Goal: Navigation & Orientation: Find specific page/section

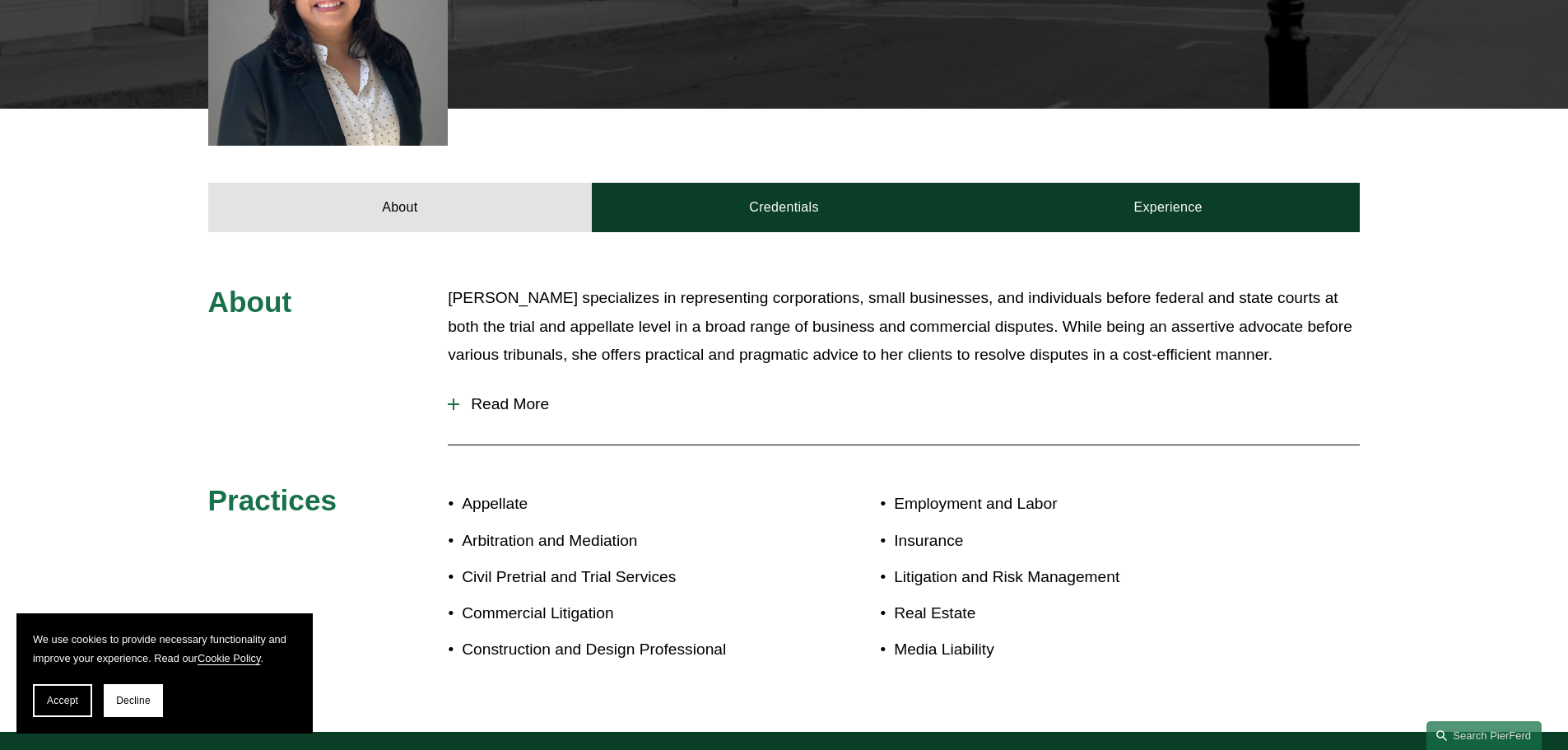
scroll to position [82, 0]
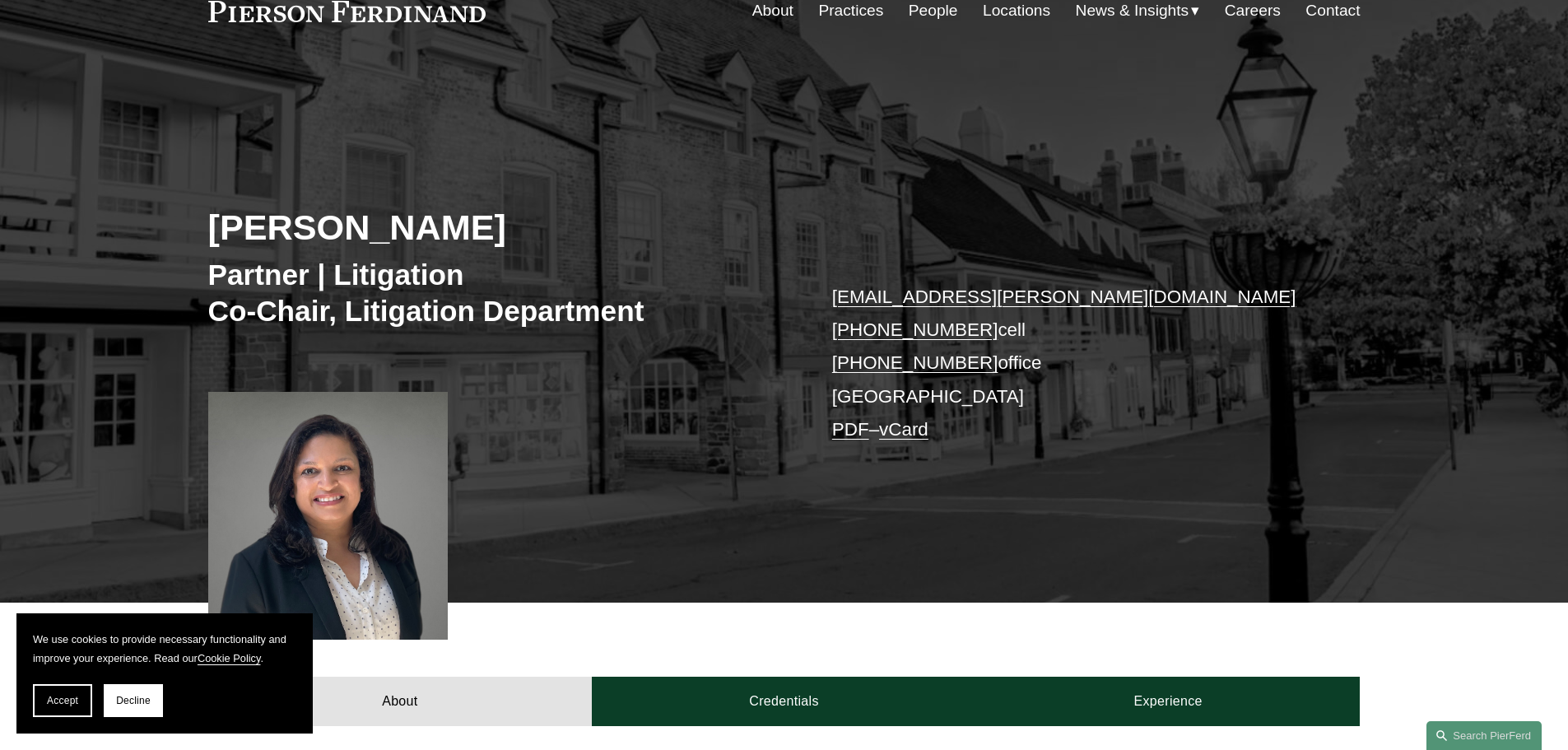
click at [1000, 8] on link "Locations" at bounding box center [1016, 11] width 67 height 31
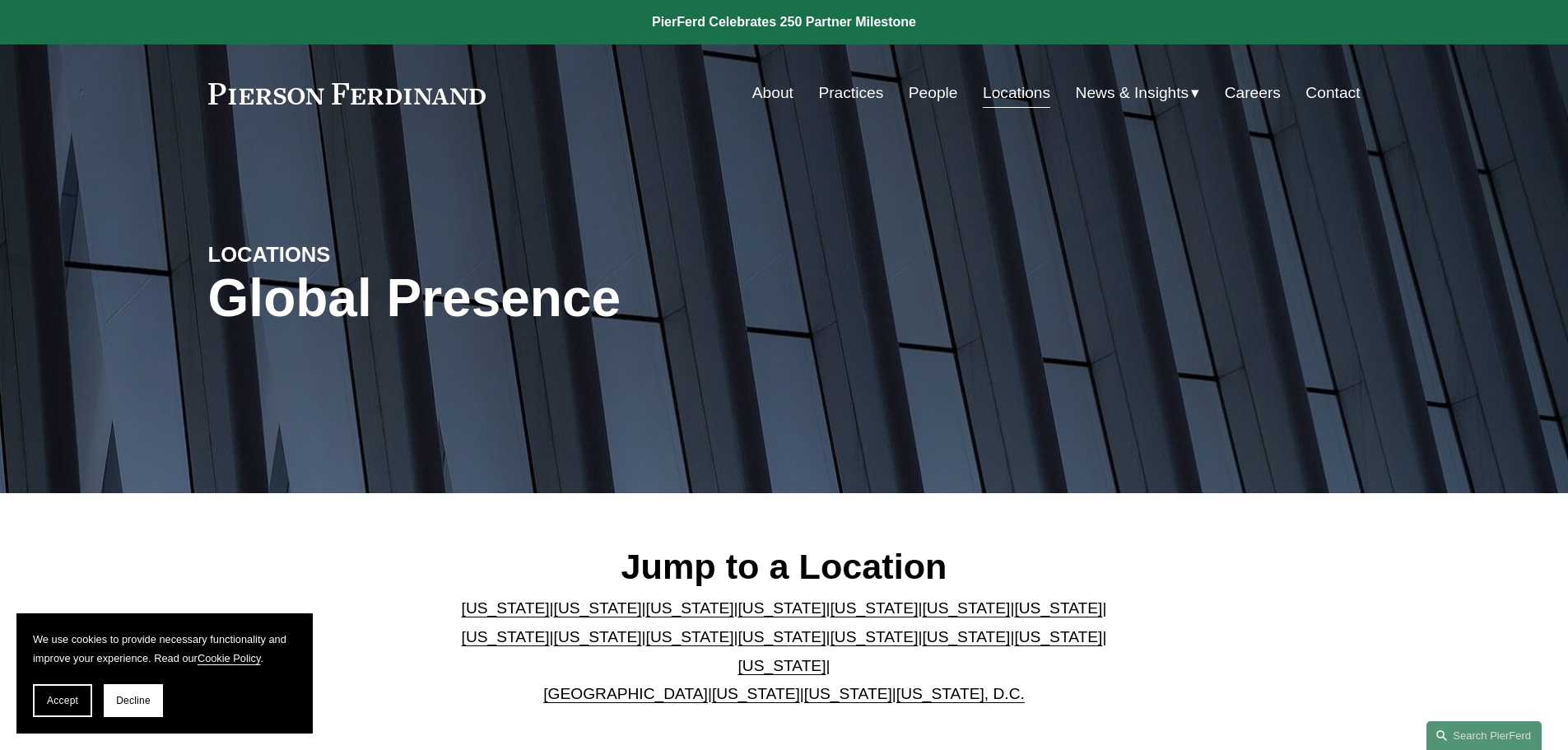
click at [646, 645] on link "[US_STATE]" at bounding box center [689, 637] width 88 height 18
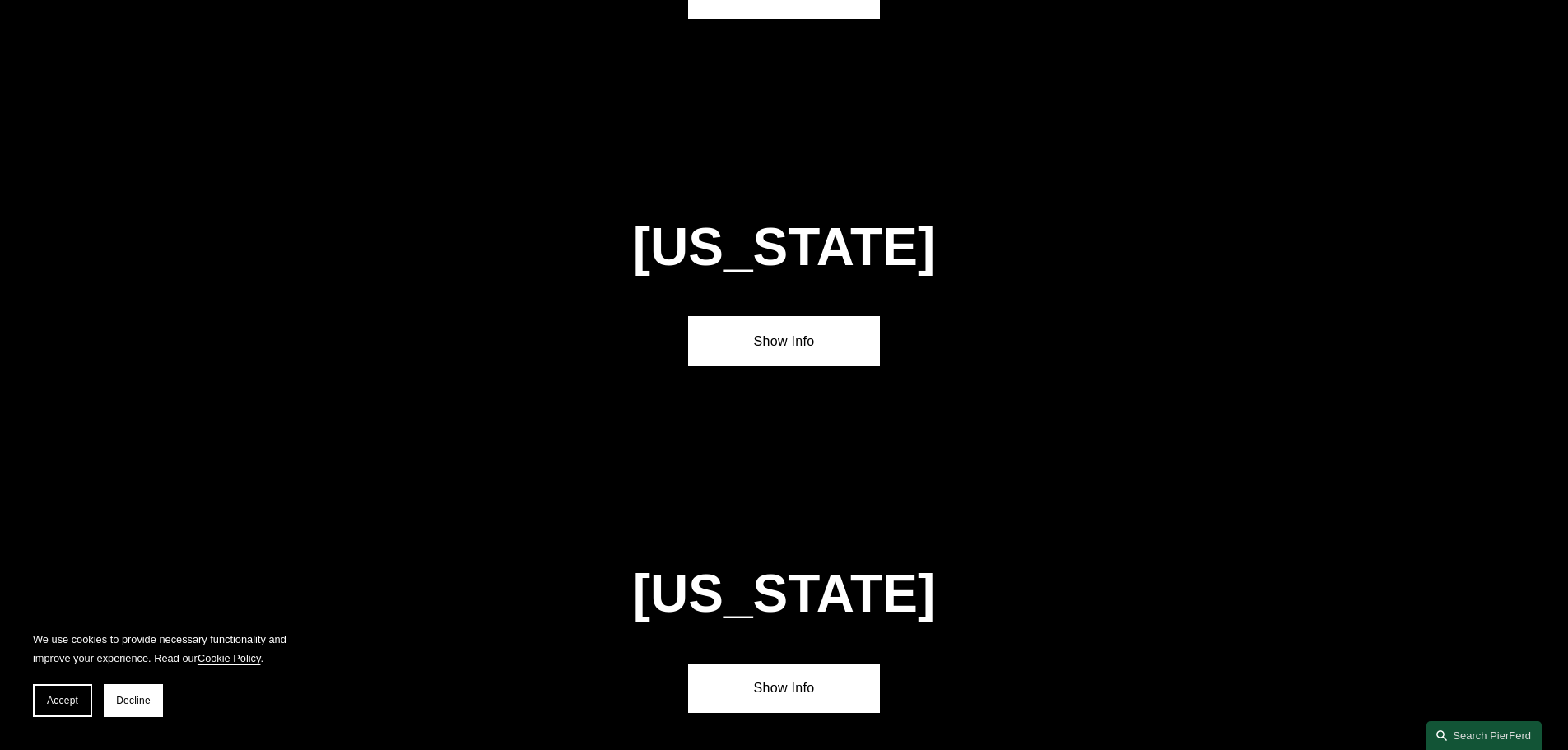
scroll to position [3868, 0]
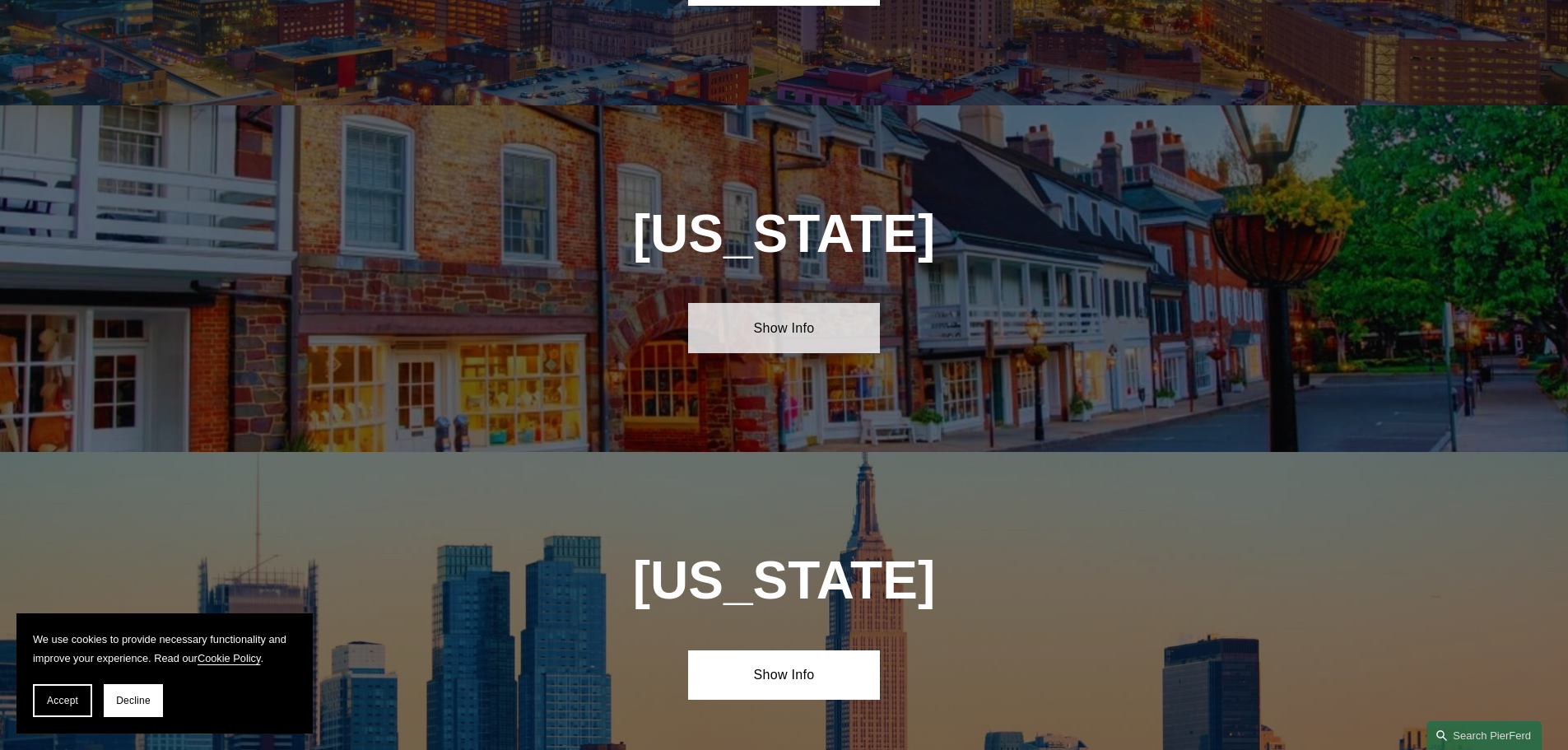
click at [784, 303] on link "Show Info" at bounding box center [784, 327] width 192 height 50
